Goal: Task Accomplishment & Management: Complete application form

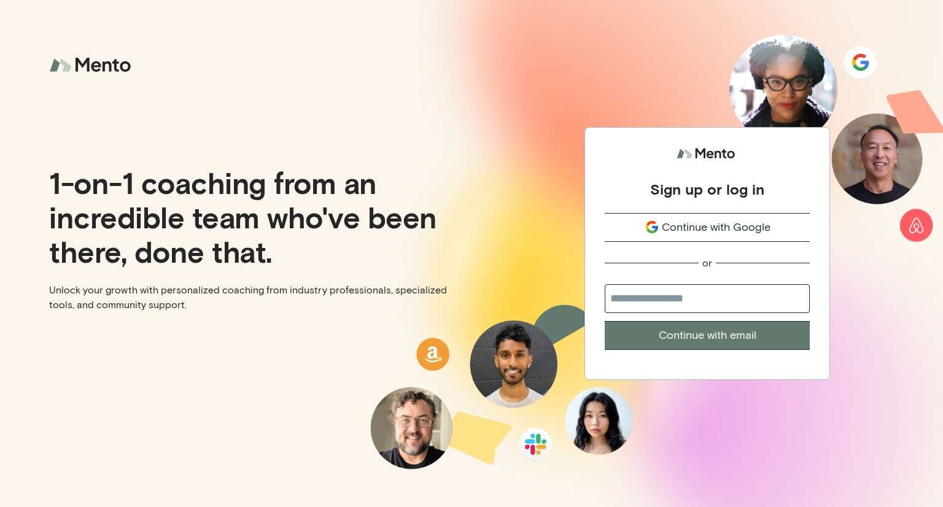
click at [665, 236] on button "Continue with Google" at bounding box center [707, 227] width 205 height 29
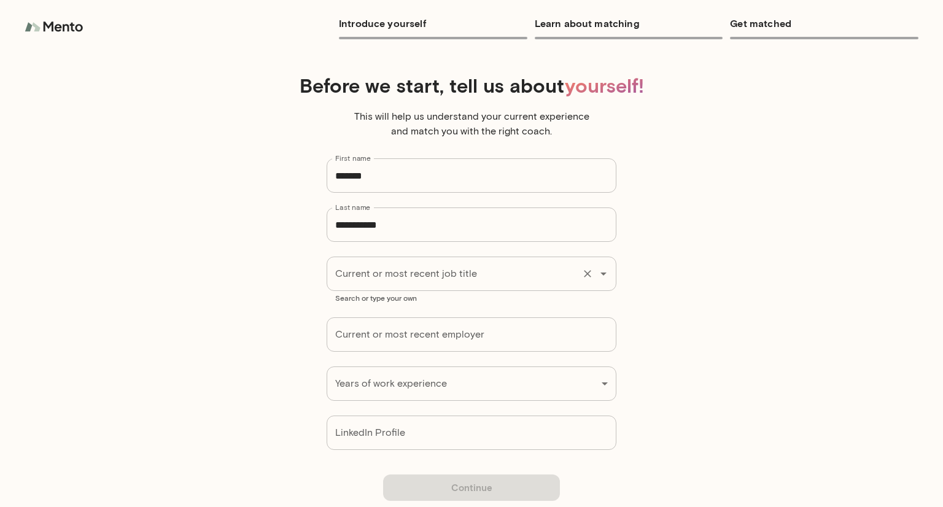
click at [509, 290] on div "Current or most recent job title" at bounding box center [472, 274] width 290 height 34
click at [147, 263] on div "**********" at bounding box center [471, 262] width 943 height 396
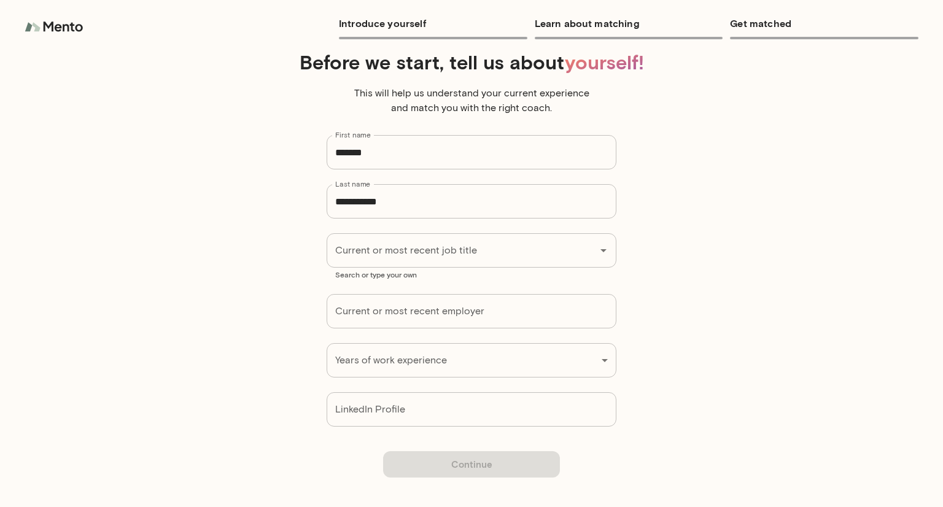
scroll to position [22, 0]
